Goal: Check status: Check status

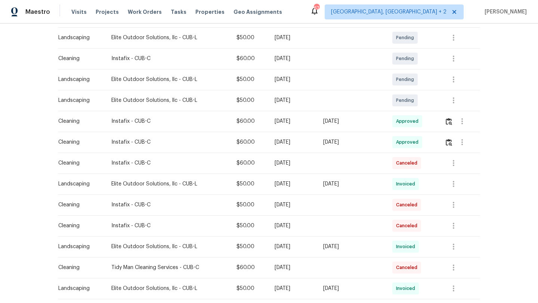
scroll to position [139, 0]
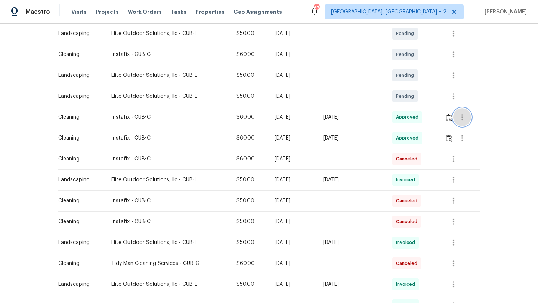
click at [463, 119] on icon "button" at bounding box center [461, 117] width 1 height 6
click at [464, 130] on li "View details" at bounding box center [481, 130] width 52 height 12
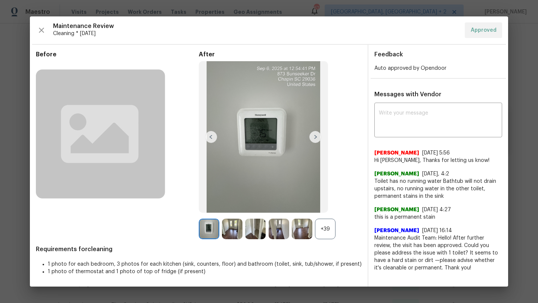
click at [328, 227] on div "+39" at bounding box center [325, 229] width 21 height 21
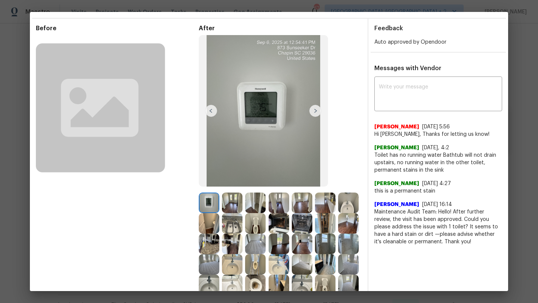
scroll to position [14, 0]
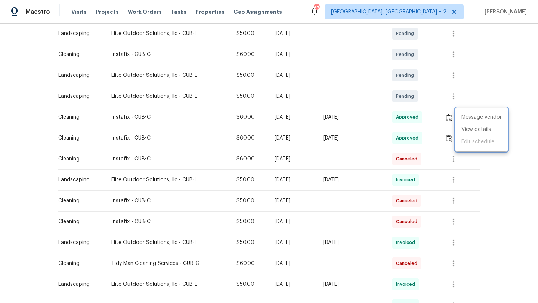
click at [492, 180] on div at bounding box center [269, 151] width 538 height 303
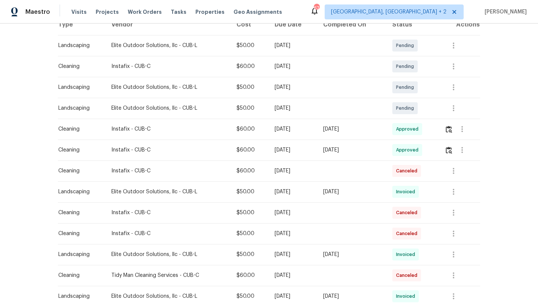
scroll to position [128, 0]
click at [446, 130] on div at bounding box center [461, 128] width 35 height 18
click at [451, 130] on img "button" at bounding box center [448, 128] width 6 height 7
click at [452, 129] on img "button" at bounding box center [448, 128] width 6 height 7
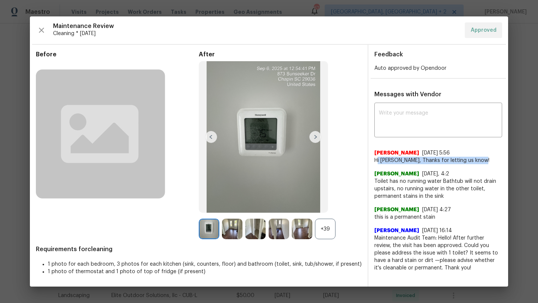
drag, startPoint x: 378, startPoint y: 161, endPoint x: 489, endPoint y: 163, distance: 110.9
click at [489, 163] on span "Hi [PERSON_NAME], Thanks for letting us know!" at bounding box center [438, 160] width 128 height 7
click at [320, 228] on div "+39" at bounding box center [325, 229] width 21 height 21
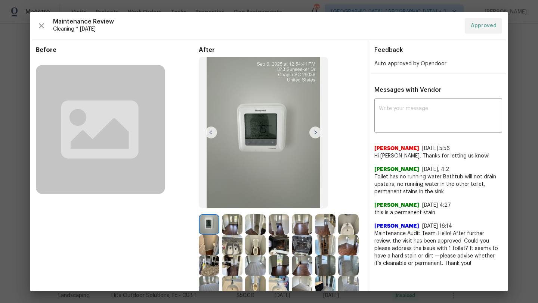
click at [350, 171] on div "After" at bounding box center [280, 202] width 163 height 312
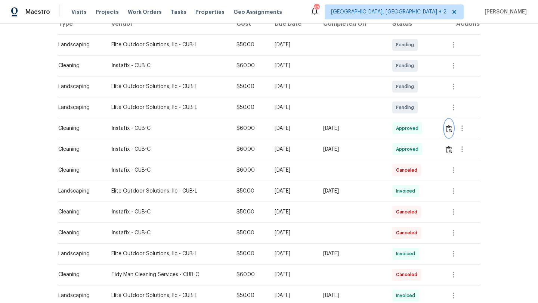
click at [449, 127] on img "button" at bounding box center [448, 128] width 6 height 7
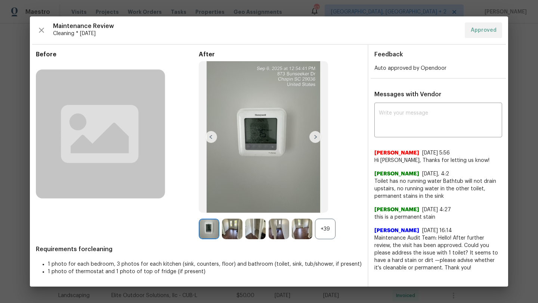
click at [437, 152] on span "[DATE] 5:56" at bounding box center [436, 152] width 28 height 5
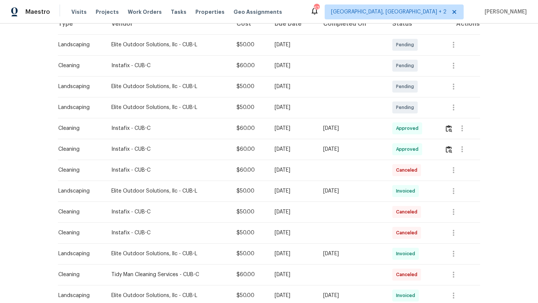
click at [444, 125] on td at bounding box center [458, 128] width 41 height 21
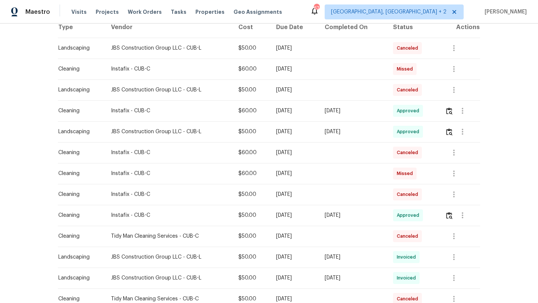
scroll to position [53, 0]
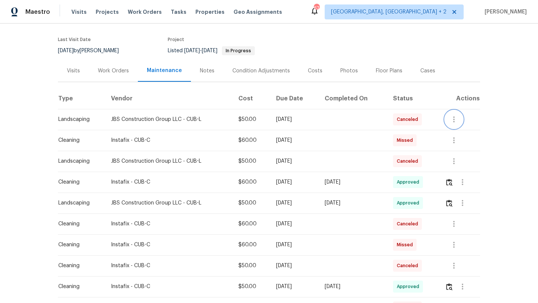
click at [452, 115] on button "button" at bounding box center [454, 119] width 18 height 18
click at [489, 195] on div at bounding box center [269, 151] width 538 height 303
click at [462, 184] on icon "button" at bounding box center [462, 182] width 9 height 9
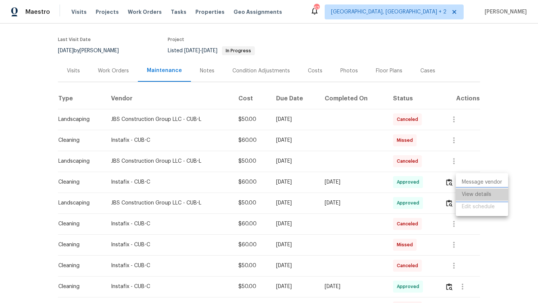
click at [471, 196] on li "View details" at bounding box center [481, 195] width 52 height 12
click at [519, 137] on div at bounding box center [269, 151] width 538 height 303
click at [464, 199] on icon "button" at bounding box center [462, 203] width 9 height 9
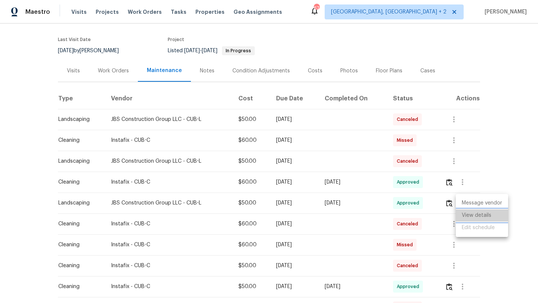
click at [461, 218] on li "View details" at bounding box center [481, 215] width 52 height 12
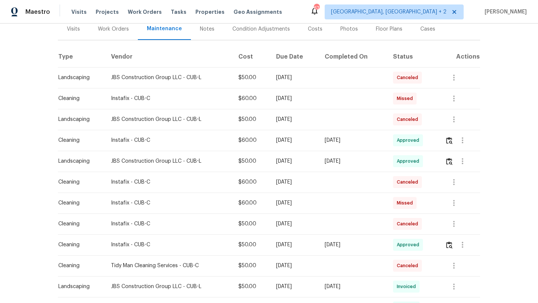
scroll to position [121, 0]
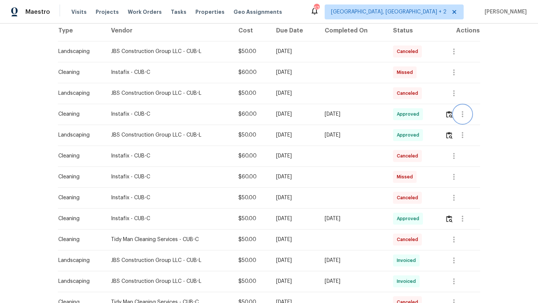
click at [463, 115] on icon "button" at bounding box center [461, 114] width 1 height 6
click at [470, 128] on li "View details" at bounding box center [481, 127] width 52 height 12
click at [472, 124] on li "View details" at bounding box center [481, 127] width 52 height 12
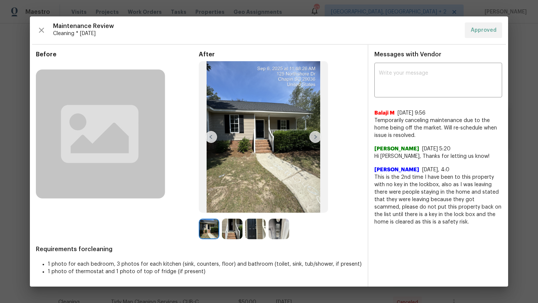
click at [228, 232] on img at bounding box center [232, 229] width 21 height 21
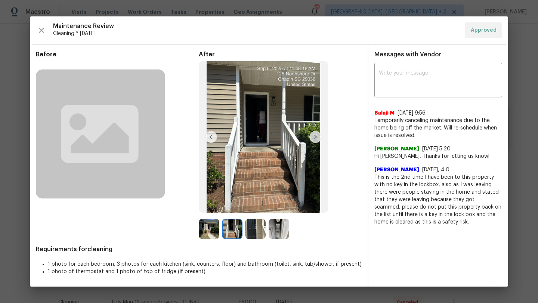
click at [260, 229] on img at bounding box center [255, 229] width 21 height 21
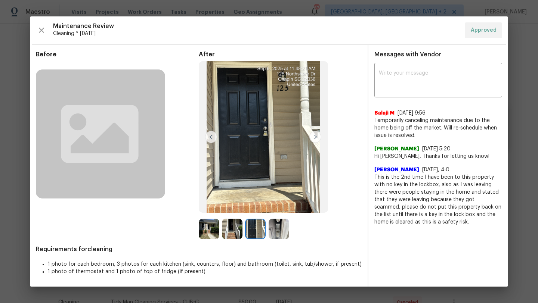
click at [277, 228] on img at bounding box center [278, 229] width 21 height 21
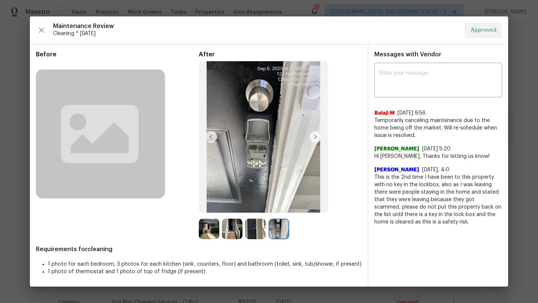
click at [277, 228] on img at bounding box center [278, 229] width 21 height 21
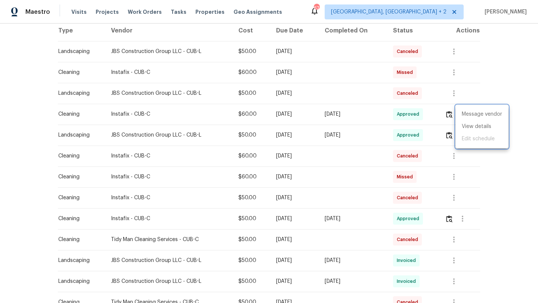
click at [498, 81] on div at bounding box center [269, 151] width 538 height 303
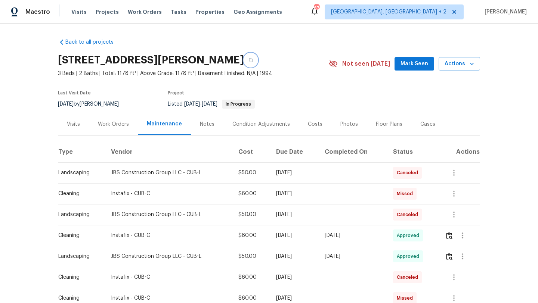
click at [251, 58] on icon "button" at bounding box center [250, 60] width 4 height 4
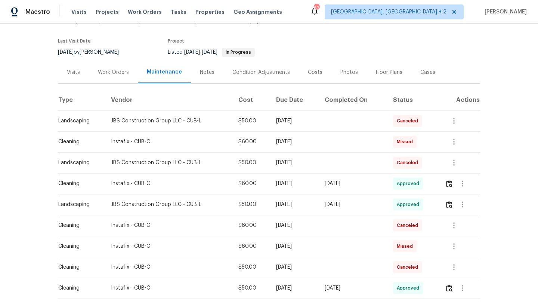
scroll to position [61, 0]
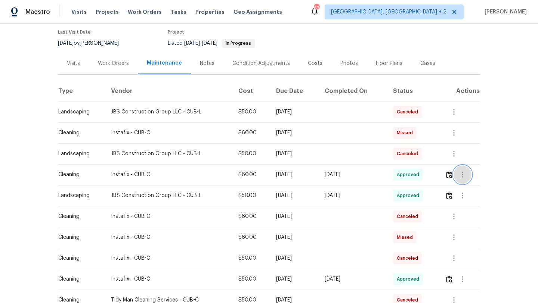
click at [463, 174] on icon "button" at bounding box center [461, 175] width 1 height 6
click at [469, 191] on li "View details" at bounding box center [481, 187] width 52 height 12
click at [495, 138] on div at bounding box center [269, 151] width 538 height 303
click at [465, 197] on icon "button" at bounding box center [462, 195] width 9 height 9
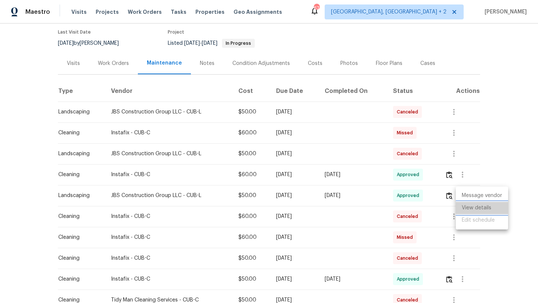
click at [465, 210] on li "View details" at bounding box center [481, 208] width 52 height 12
click at [487, 146] on div at bounding box center [269, 151] width 538 height 303
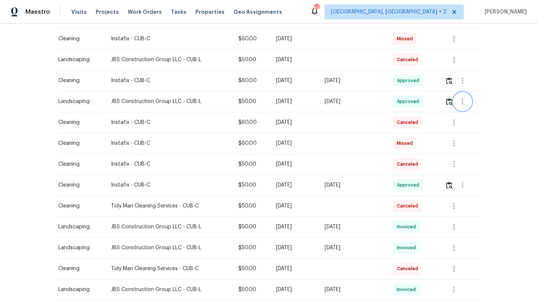
scroll to position [159, 0]
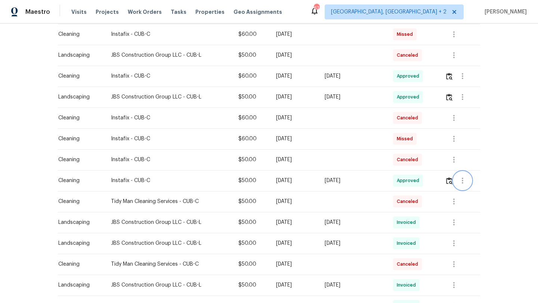
click at [461, 184] on icon "button" at bounding box center [462, 180] width 9 height 9
click at [464, 197] on li "View details" at bounding box center [481, 193] width 52 height 12
click at [477, 194] on li "View details" at bounding box center [481, 193] width 52 height 12
click at [509, 148] on div at bounding box center [269, 151] width 538 height 303
